Goal: Book appointment/travel/reservation

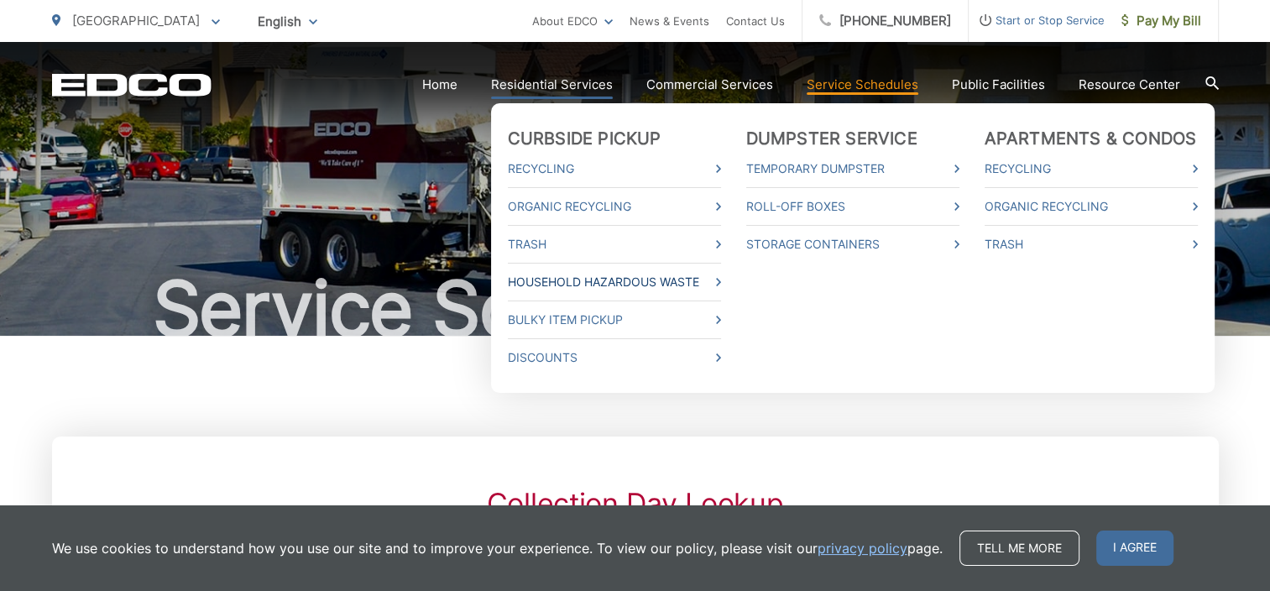
click at [621, 281] on link "Household Hazardous Waste" at bounding box center [614, 282] width 213 height 20
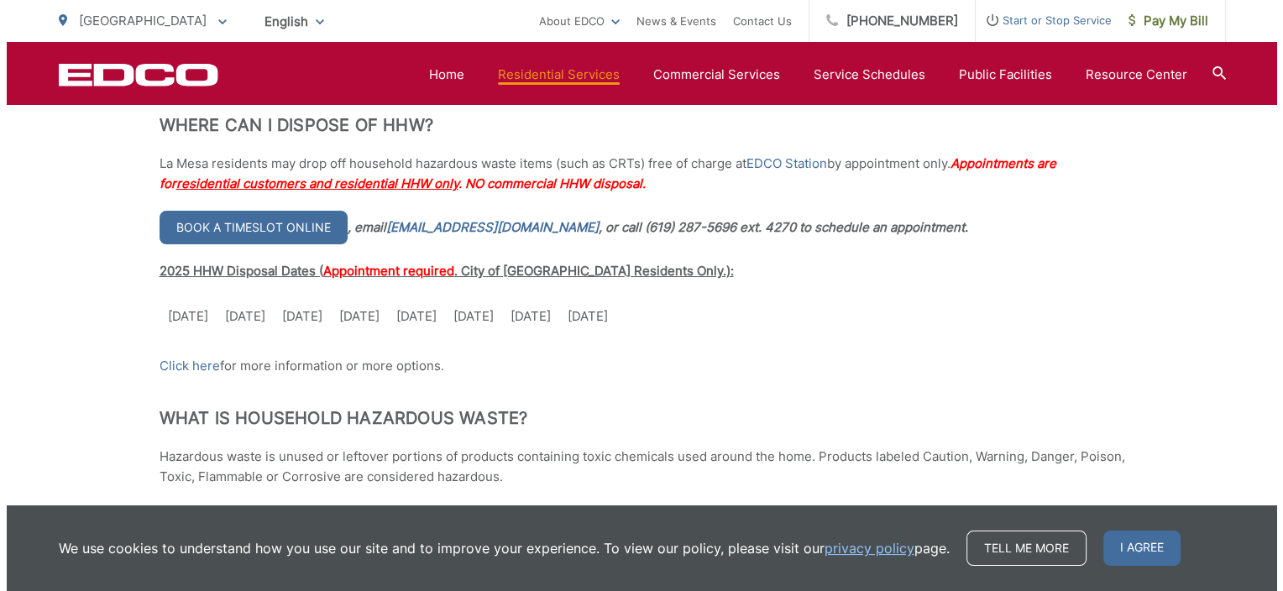
scroll to position [420, 0]
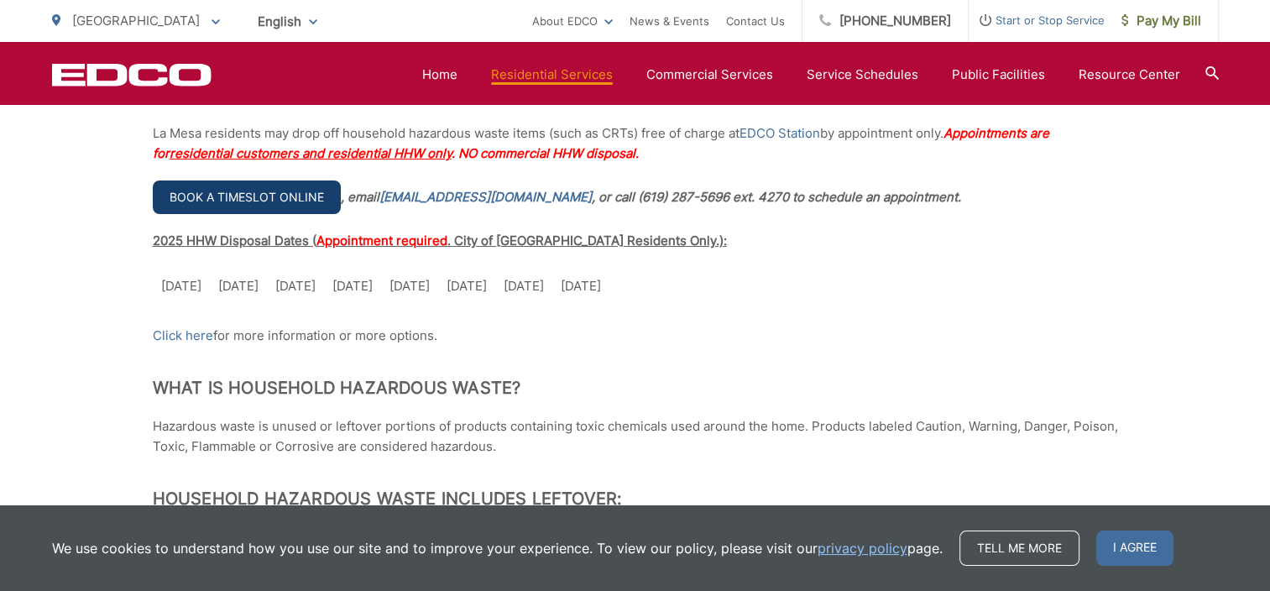
click at [269, 198] on link "Book a timeslot online" at bounding box center [247, 197] width 188 height 34
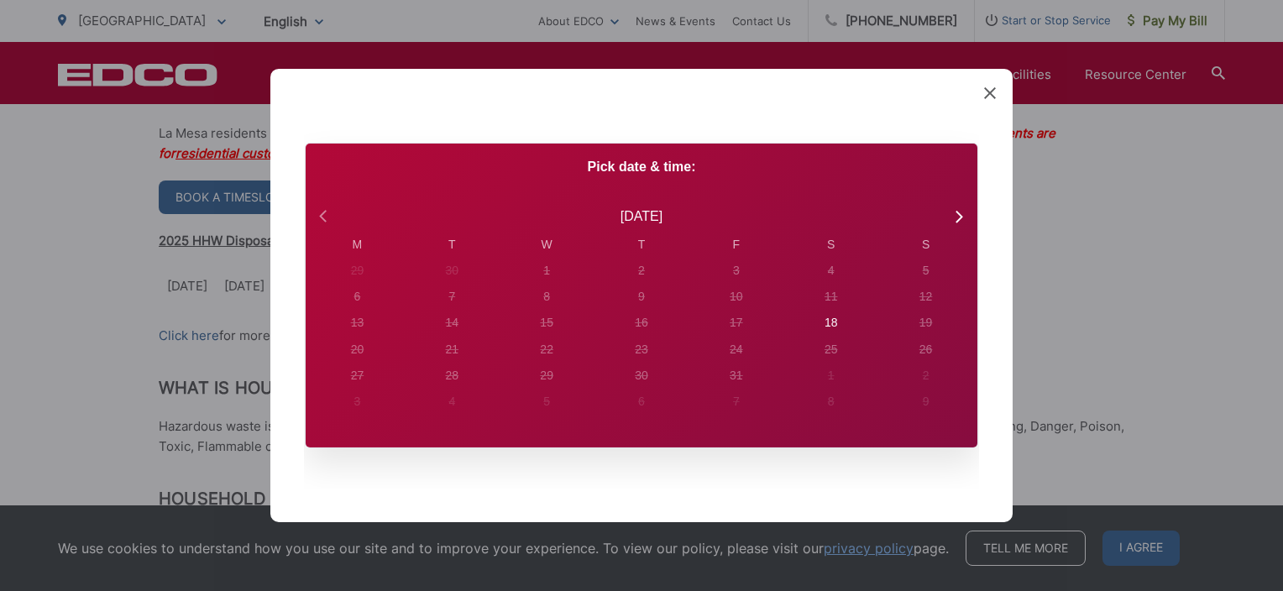
click at [326, 215] on icon at bounding box center [325, 217] width 22 height 22
click at [960, 215] on icon at bounding box center [958, 217] width 7 height 12
click at [364, 280] on div "18" at bounding box center [357, 271] width 13 height 18
radio input "true"
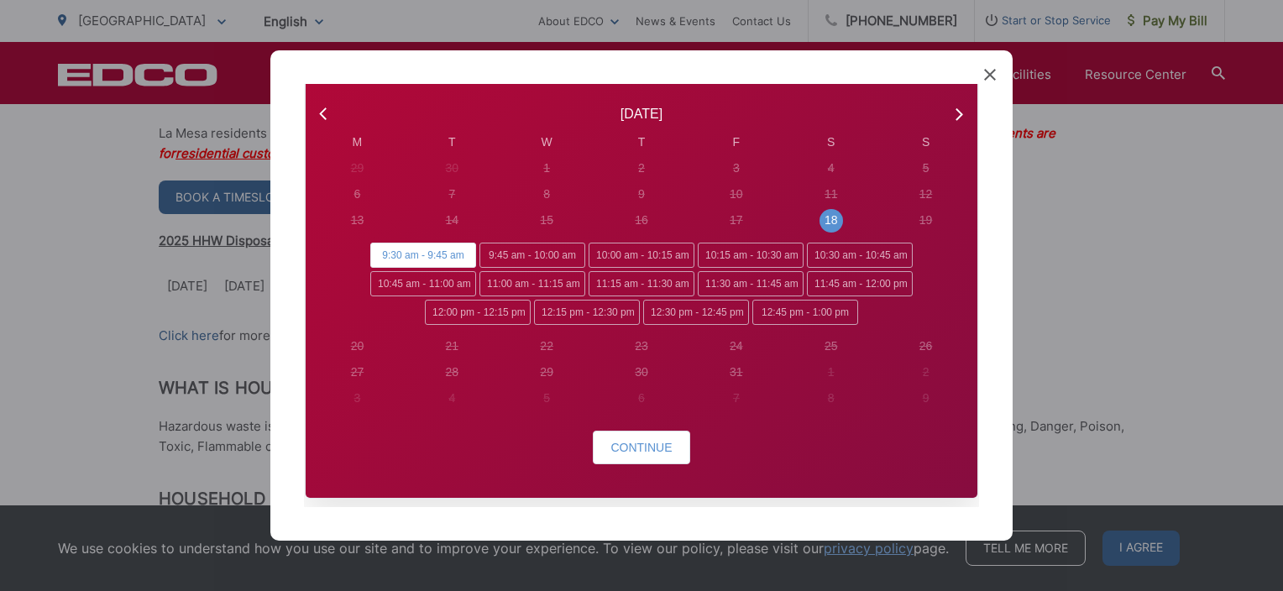
scroll to position [114, 0]
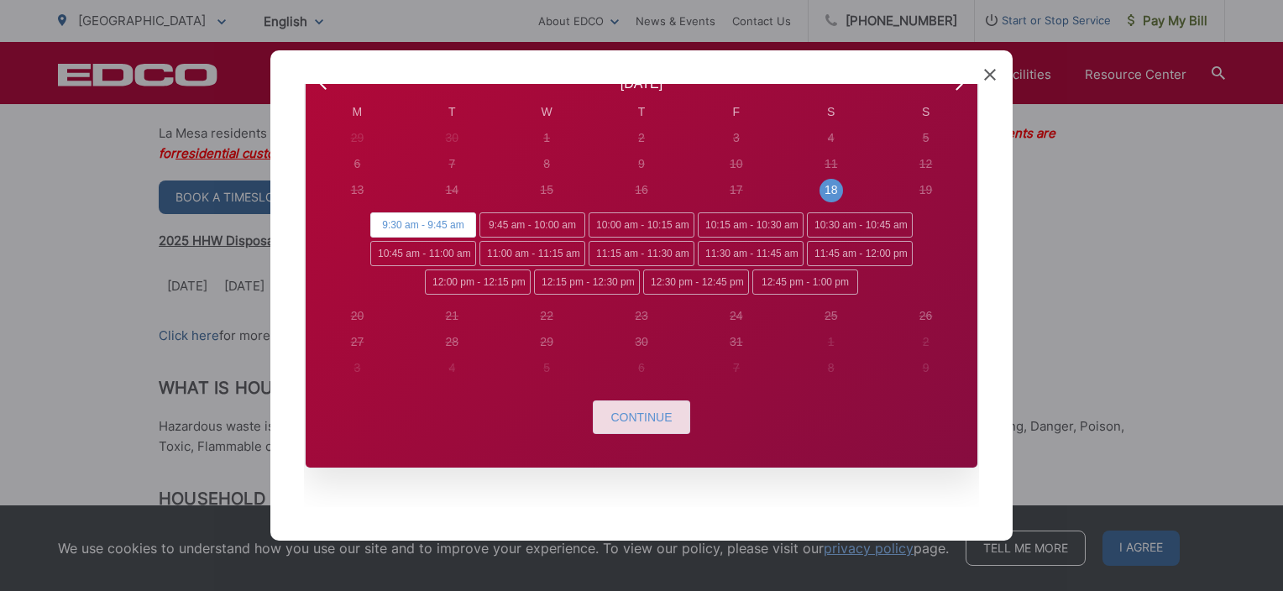
click at [654, 413] on span "Continue" at bounding box center [640, 416] width 61 height 13
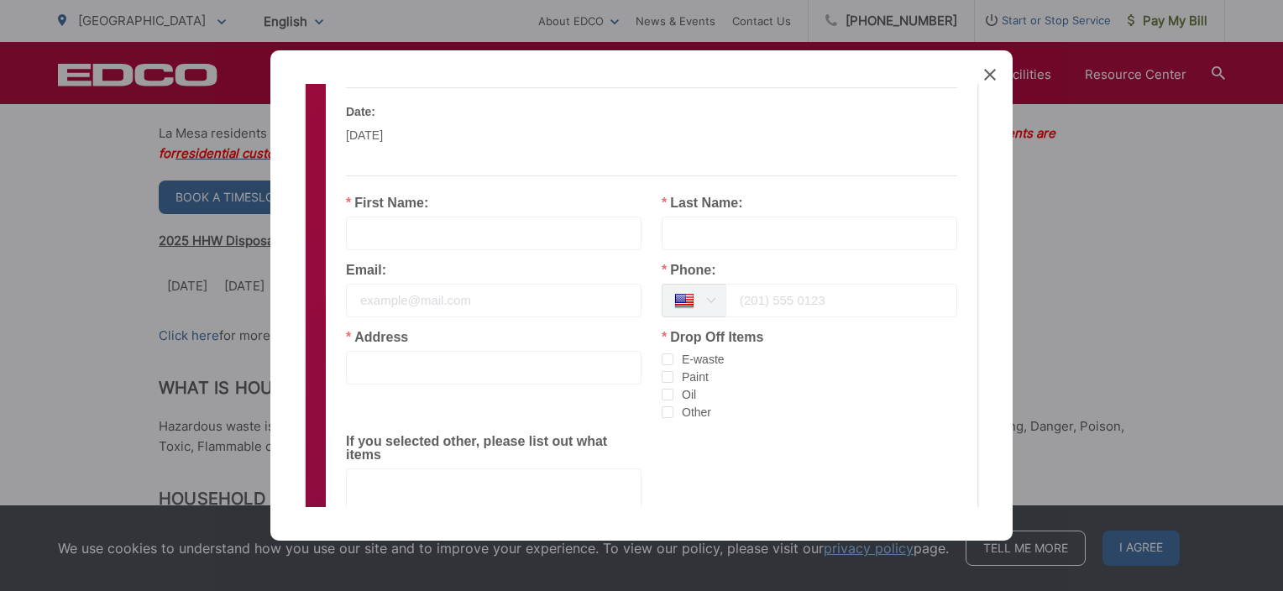
click at [467, 234] on input "text" at bounding box center [493, 234] width 295 height 34
type input "[PERSON_NAME]"
type input "[EMAIL_ADDRESS][DOMAIN_NAME]"
click at [762, 302] on input "tel" at bounding box center [841, 301] width 232 height 34
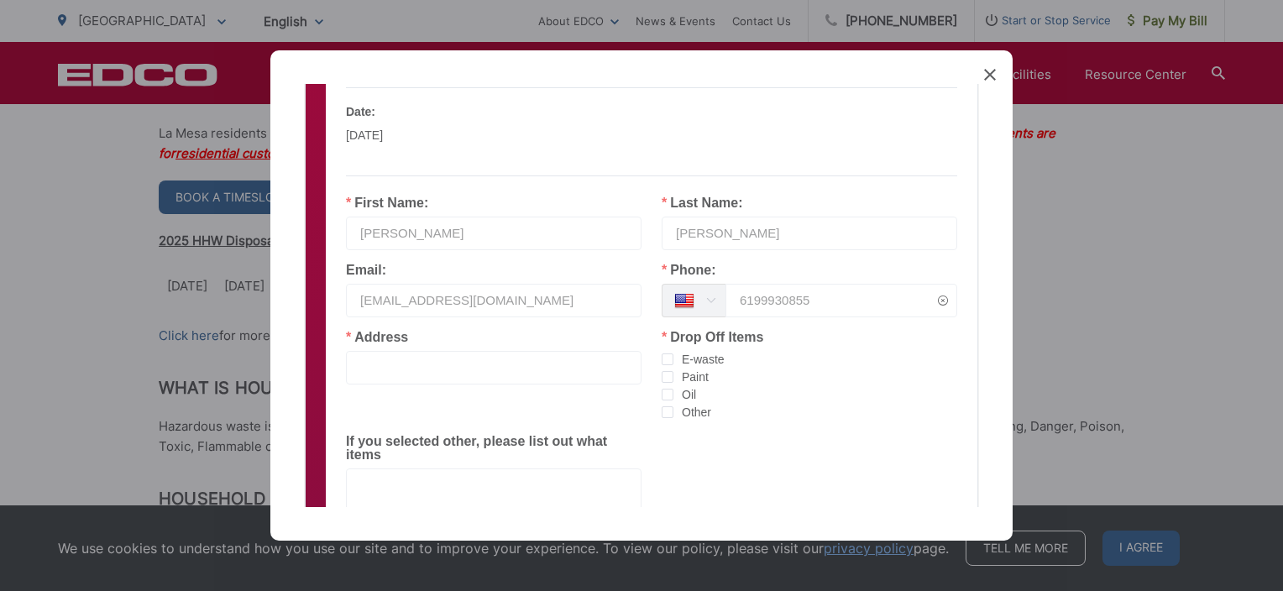
type input "6199930855"
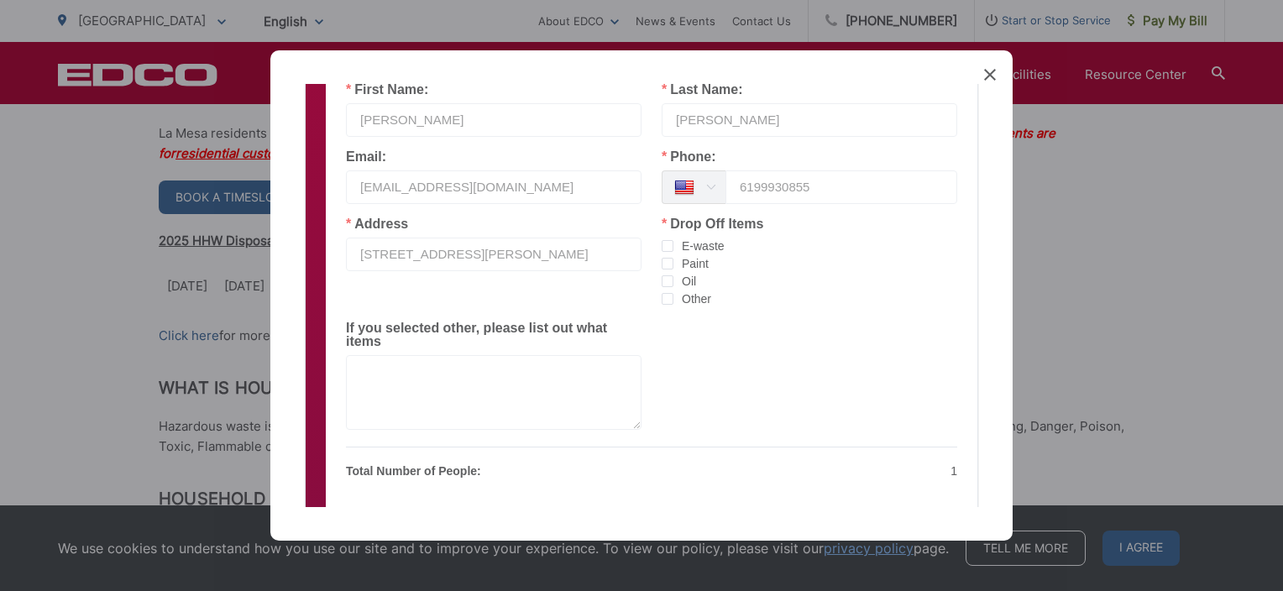
scroll to position [198, 0]
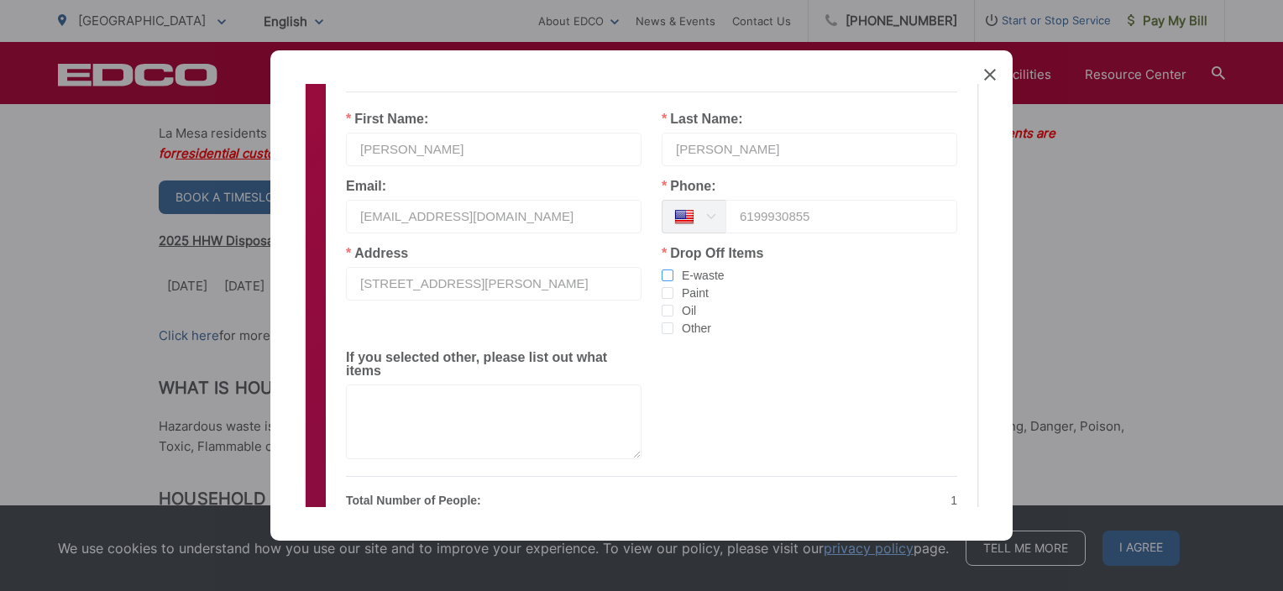
type input "[STREET_ADDRESS][PERSON_NAME]"
click at [661, 276] on span "checkbox-group" at bounding box center [667, 275] width 12 height 12
click at [673, 269] on input "E-waste" at bounding box center [673, 269] width 0 height 0
click at [661, 295] on span "checkbox-group" at bounding box center [667, 293] width 12 height 12
click at [673, 287] on input "Paint" at bounding box center [673, 287] width 0 height 0
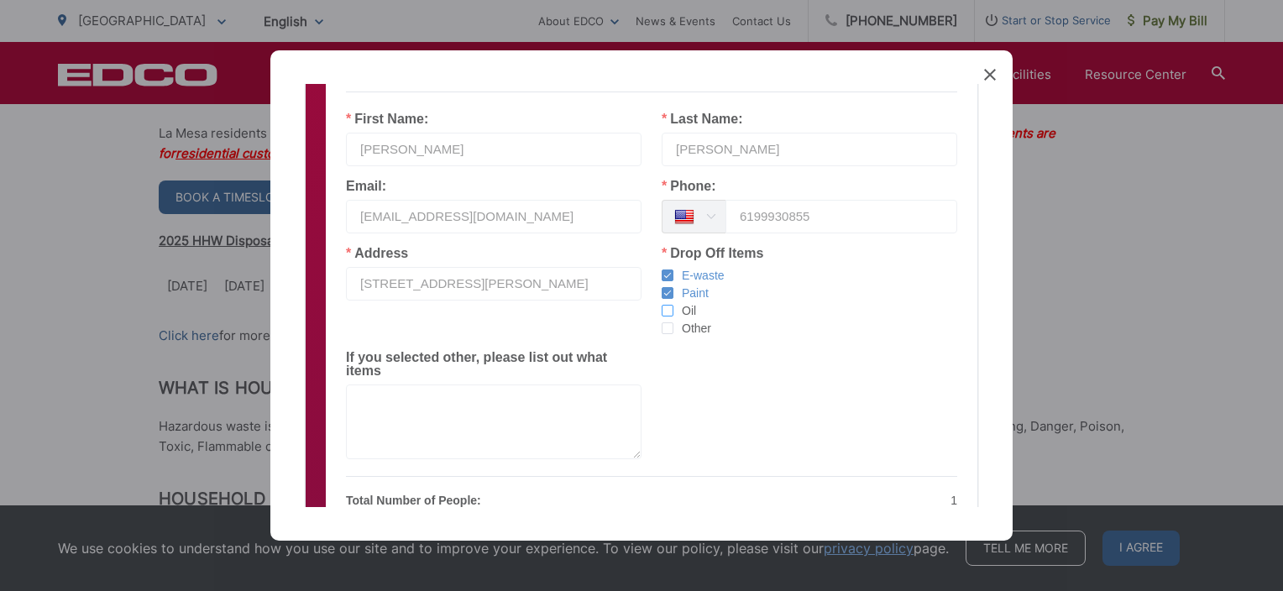
click at [661, 311] on span "checkbox-group" at bounding box center [667, 311] width 12 height 12
click at [673, 305] on input "Oil" at bounding box center [673, 305] width 0 height 0
click at [661, 330] on span "checkbox-group" at bounding box center [667, 328] width 12 height 12
click at [673, 322] on input "Other" at bounding box center [673, 322] width 0 height 0
click at [500, 384] on textarea at bounding box center [493, 421] width 295 height 75
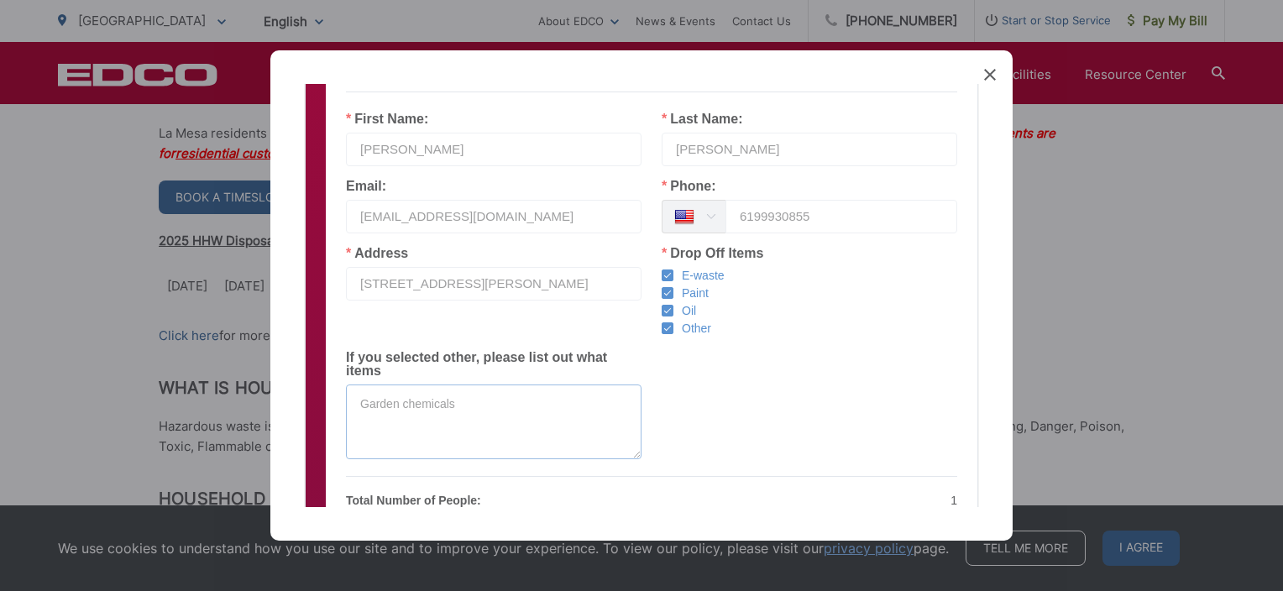
scroll to position [282, 0]
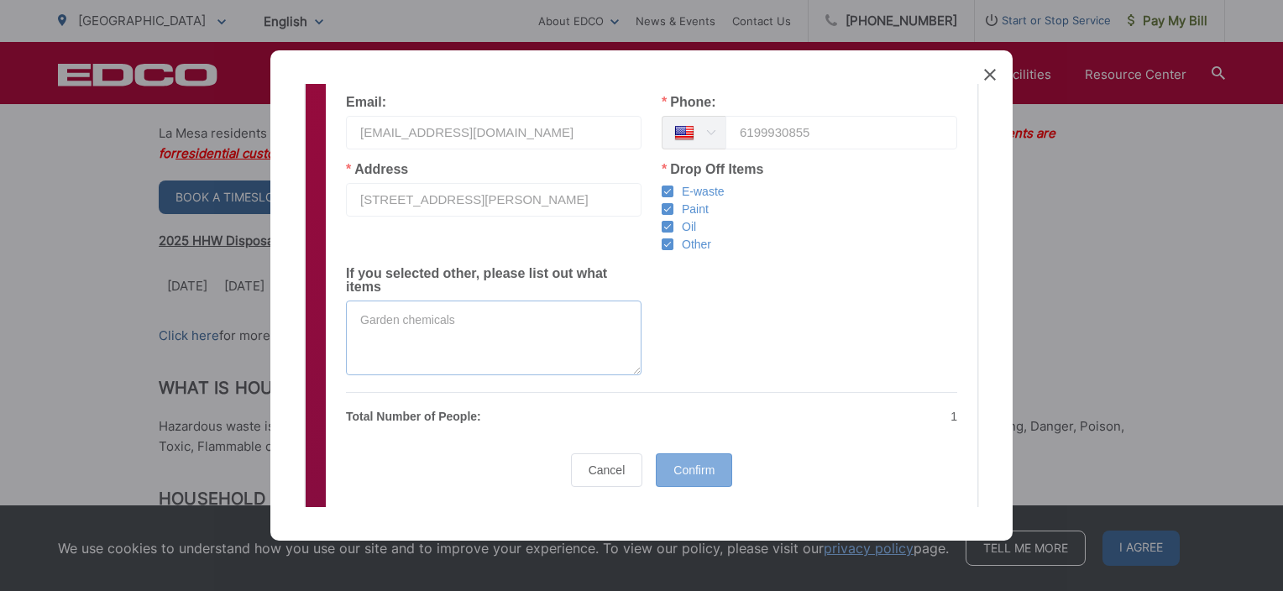
type textarea "Garden chemicals"
click at [696, 463] on span "Confirm" at bounding box center [693, 469] width 41 height 13
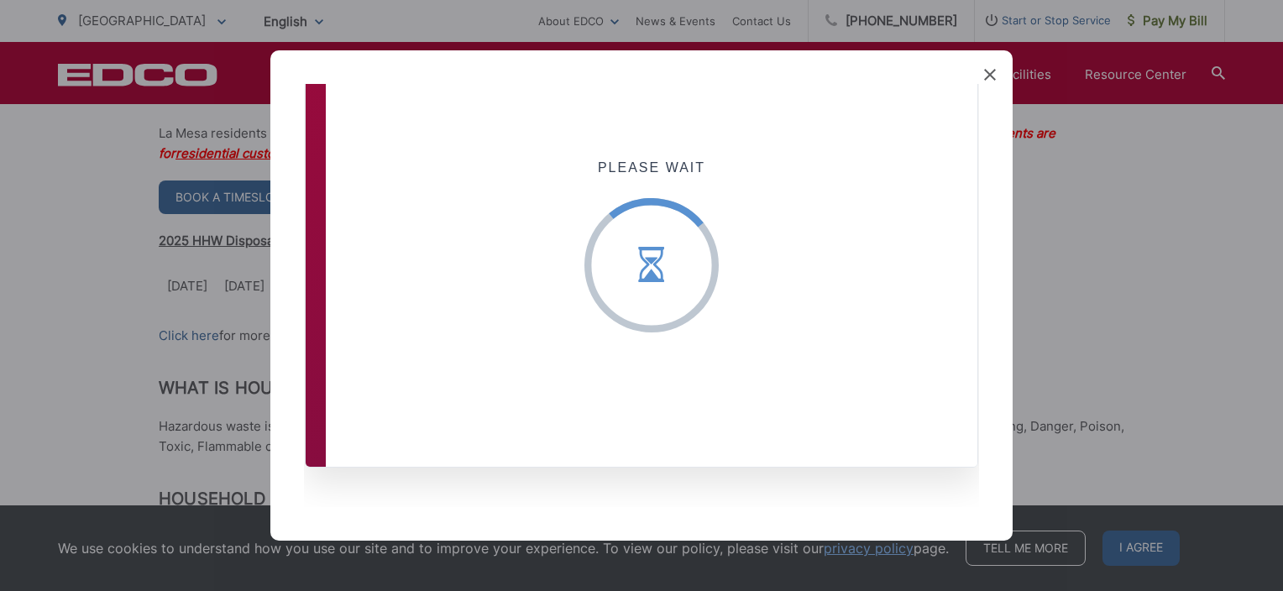
scroll to position [4, 0]
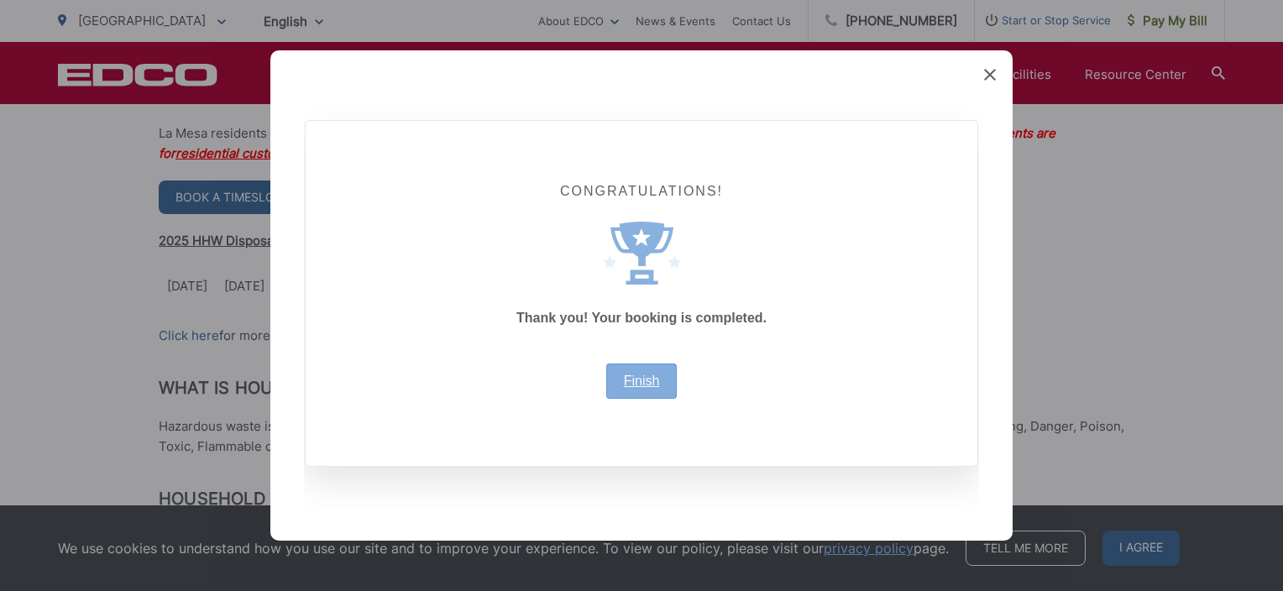
click at [631, 383] on link "Finish" at bounding box center [642, 380] width 36 height 13
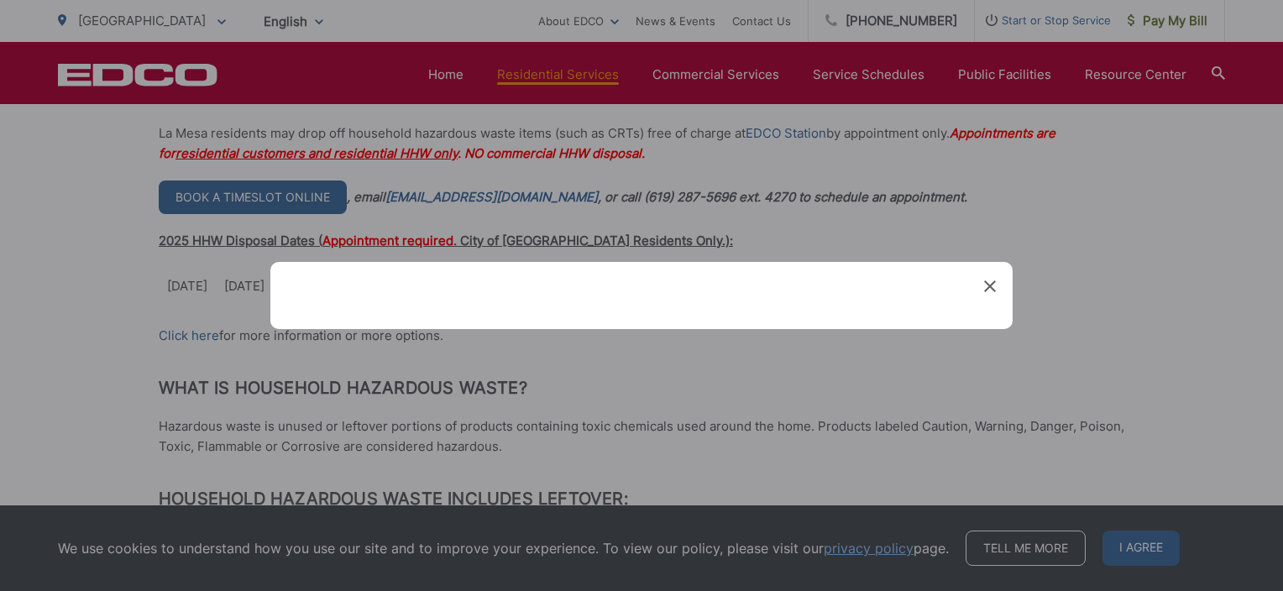
scroll to position [0, 0]
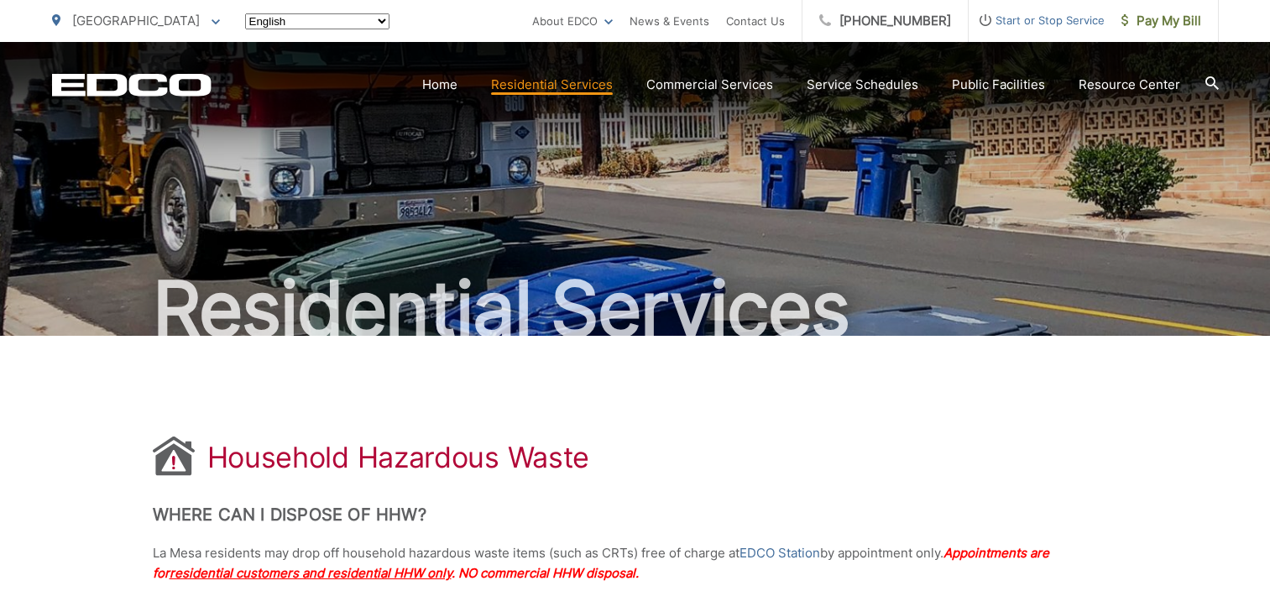
scroll to position [420, 0]
